Goal: Complete application form

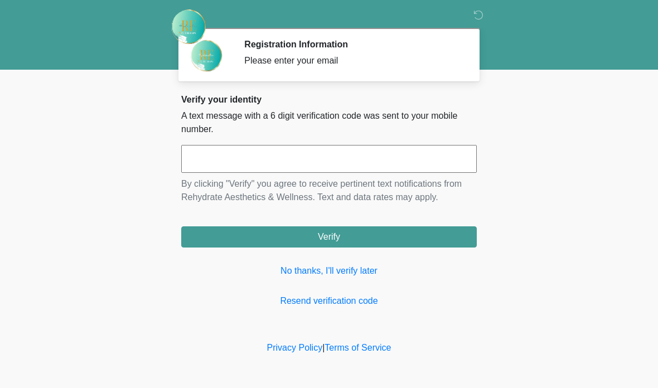
click at [368, 272] on link "No thanks, I'll verify later" at bounding box center [329, 270] width 296 height 13
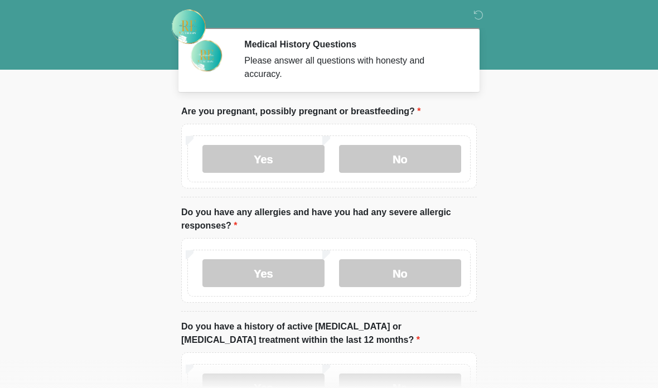
click at [415, 152] on label "No" at bounding box center [400, 159] width 122 height 28
click at [421, 269] on label "No" at bounding box center [400, 273] width 122 height 28
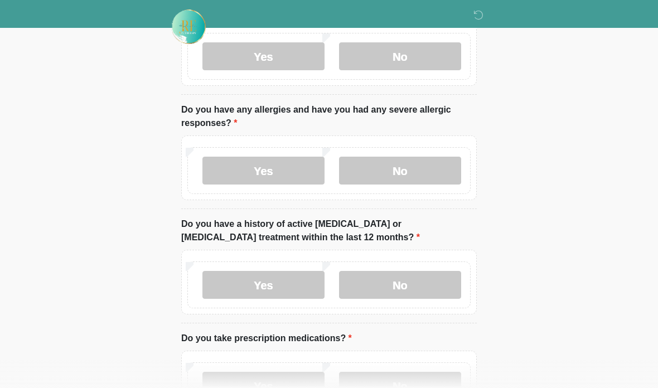
scroll to position [114, 0]
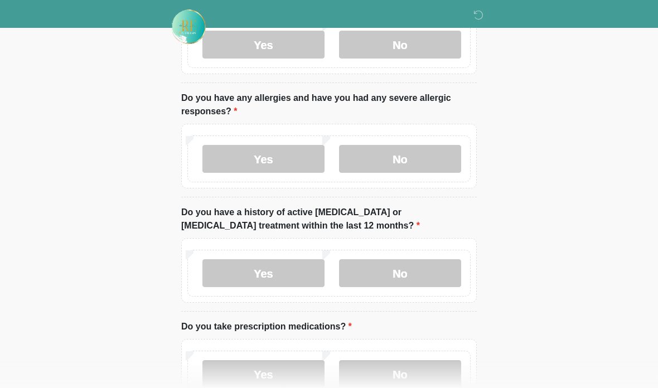
click at [288, 157] on label "Yes" at bounding box center [263, 159] width 122 height 28
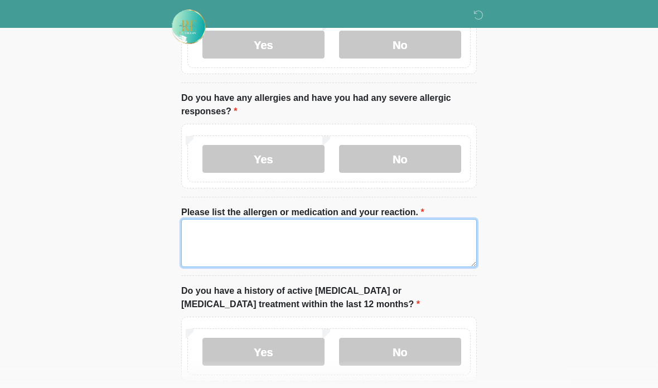
click at [312, 255] on textarea "Please list the allergen or medication and your reaction." at bounding box center [329, 243] width 296 height 48
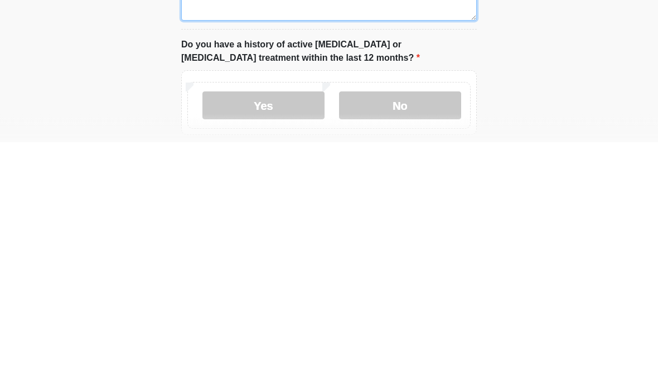
type textarea "**********"
click at [294, 338] on label "Yes" at bounding box center [263, 352] width 122 height 28
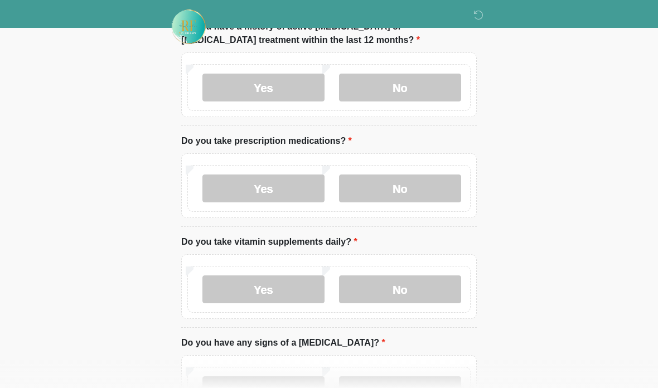
scroll to position [370, 0]
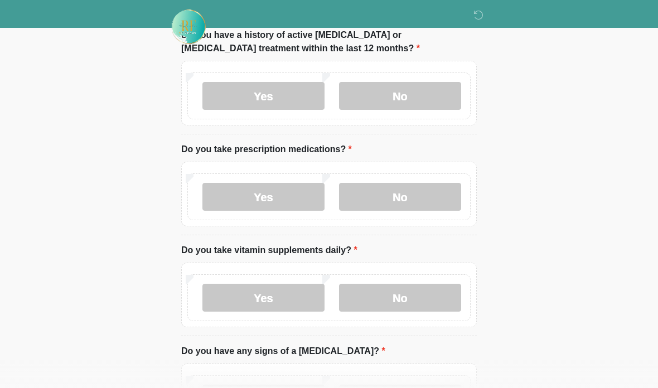
click at [298, 201] on label "Yes" at bounding box center [263, 197] width 122 height 28
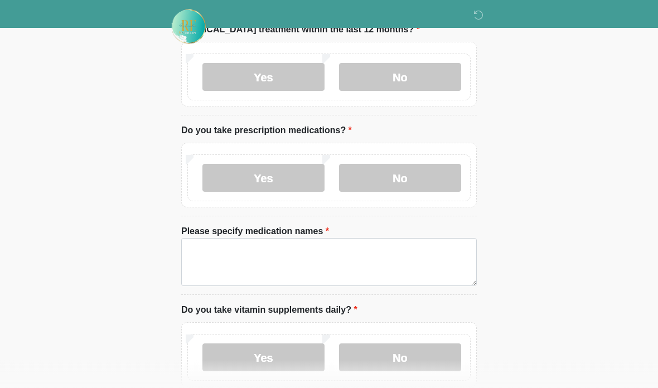
scroll to position [401, 0]
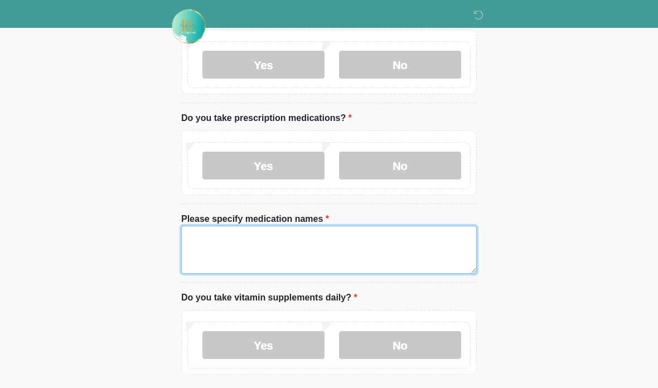
click at [355, 249] on textarea "Please specify medication names" at bounding box center [329, 250] width 296 height 48
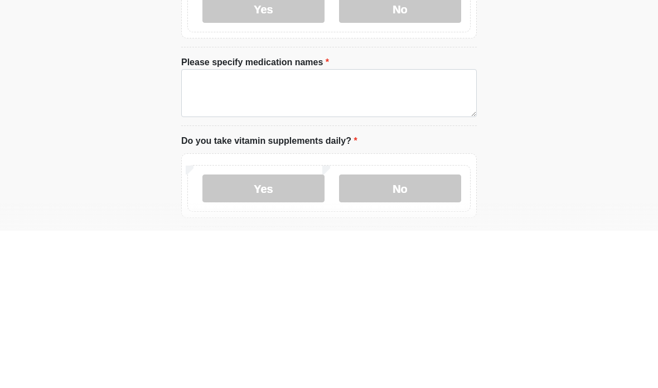
click at [419, 152] on label "No" at bounding box center [400, 166] width 122 height 28
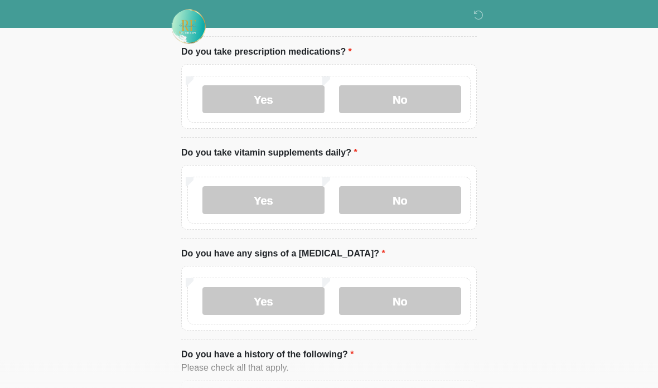
scroll to position [475, 0]
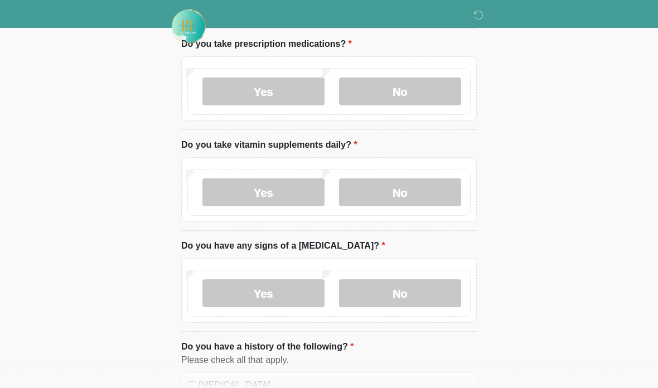
click at [414, 194] on label "No" at bounding box center [400, 193] width 122 height 28
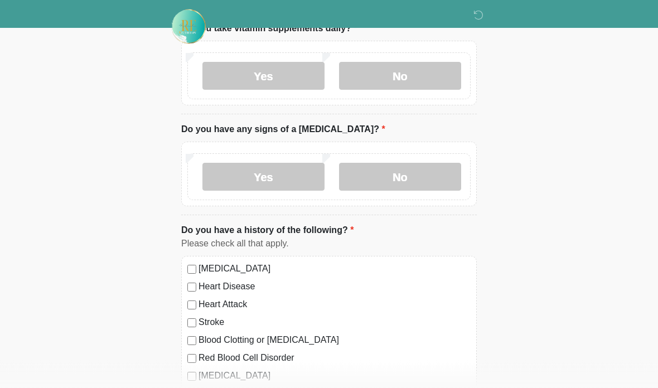
click at [430, 173] on label "No" at bounding box center [400, 177] width 122 height 28
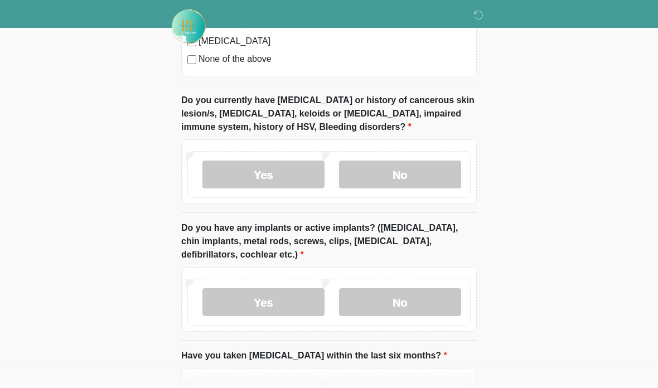
scroll to position [999, 0]
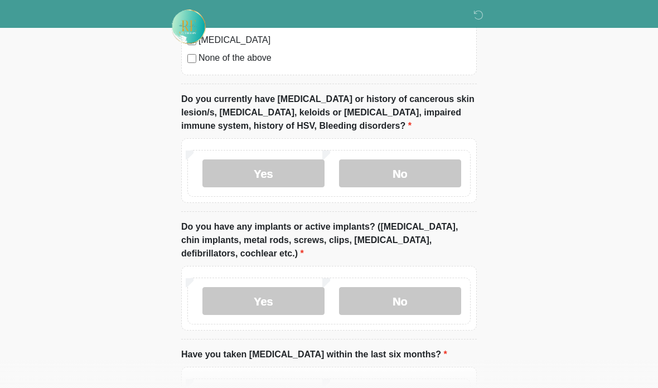
click at [428, 171] on label "No" at bounding box center [400, 173] width 122 height 28
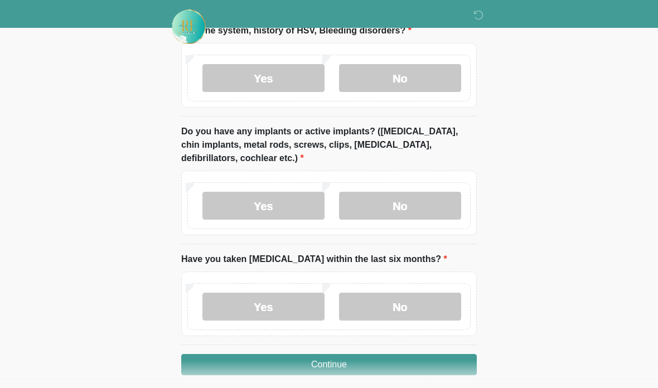
scroll to position [1139, 0]
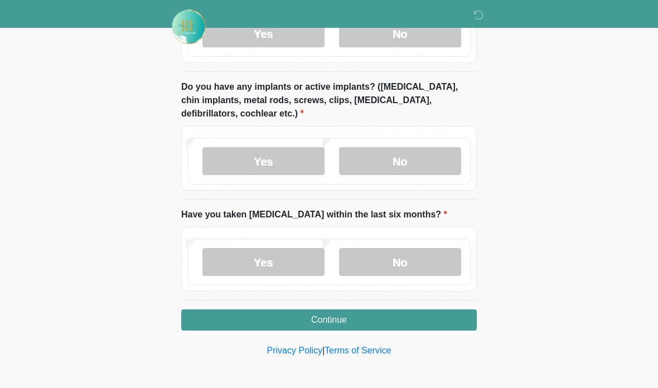
click at [424, 261] on label "No" at bounding box center [400, 262] width 122 height 28
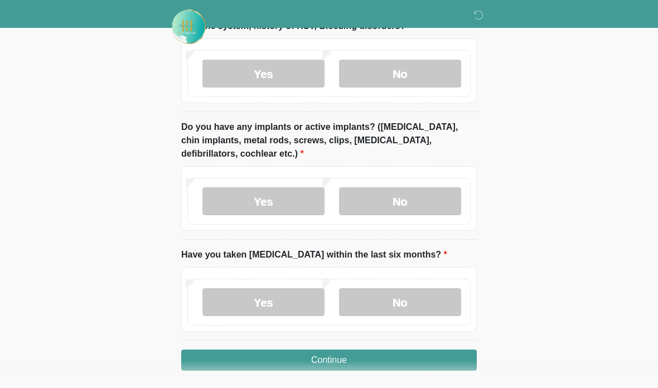
scroll to position [1095, 0]
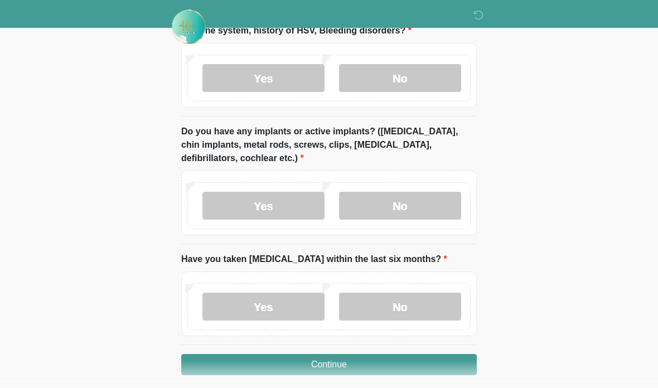
click at [432, 206] on label "No" at bounding box center [400, 206] width 122 height 28
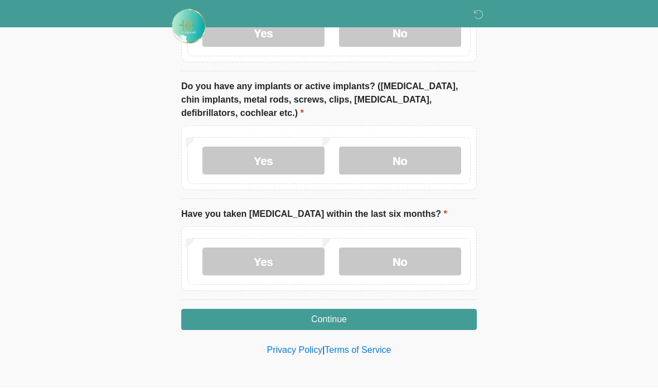
click at [445, 320] on button "Continue" at bounding box center [329, 319] width 296 height 21
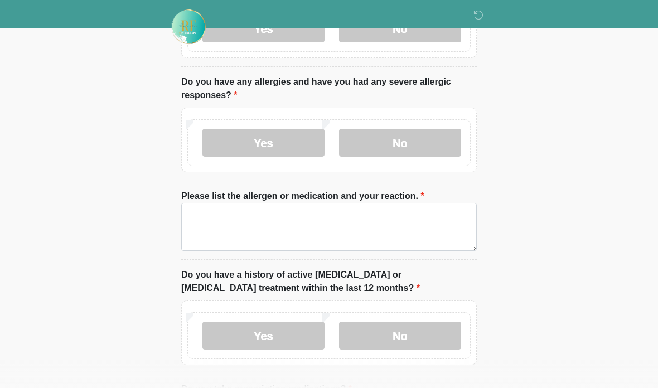
scroll to position [0, 0]
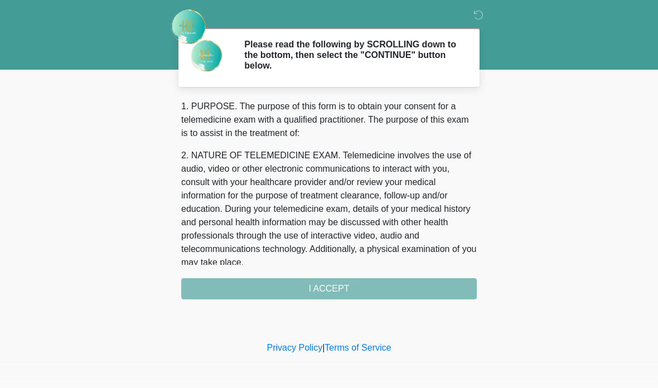
click at [411, 296] on div "1. PURPOSE. The purpose of this form is to obtain your consent for a telemedici…" at bounding box center [329, 200] width 296 height 200
click at [429, 288] on div "1. PURPOSE. The purpose of this form is to obtain your consent for a telemedici…" at bounding box center [329, 200] width 296 height 200
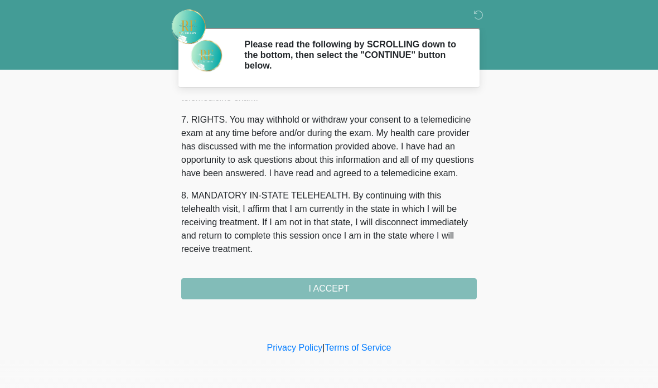
click at [428, 289] on div "1. PURPOSE. The purpose of this form is to obtain your consent for a telemedici…" at bounding box center [329, 200] width 296 height 200
click at [427, 288] on div "1. PURPOSE. The purpose of this form is to obtain your consent for a telemedici…" at bounding box center [329, 200] width 296 height 200
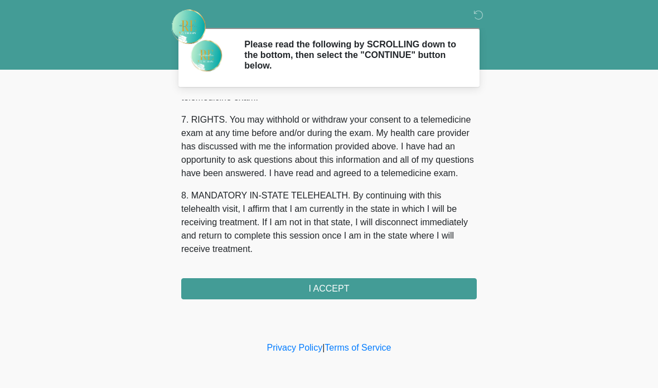
click at [392, 292] on button "I ACCEPT" at bounding box center [329, 288] width 296 height 21
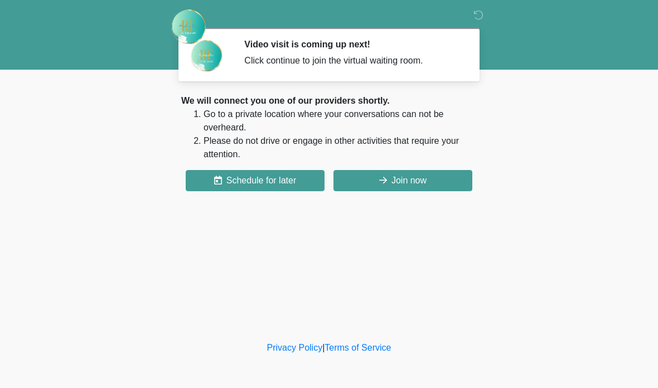
click at [445, 187] on button "Join now" at bounding box center [402, 180] width 139 height 21
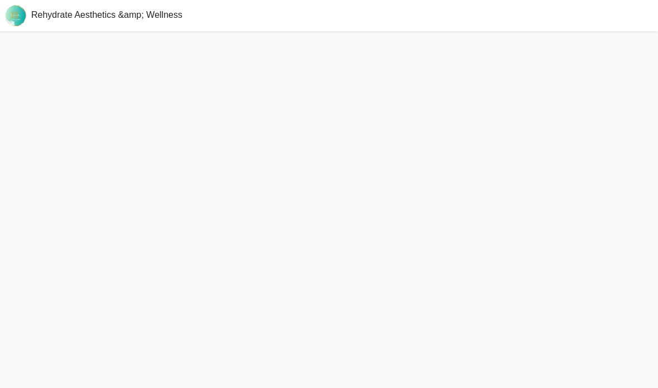
scroll to position [45, 0]
